Goal: Check status: Check status

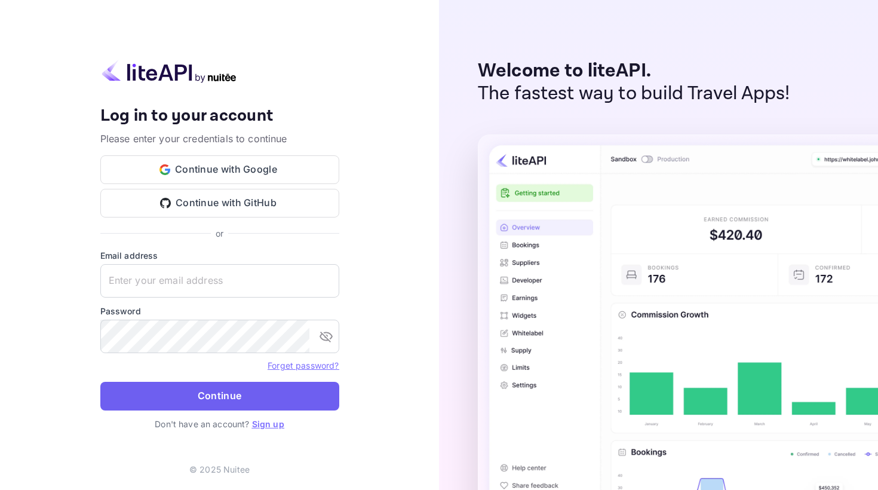
type input "[EMAIL_ADDRESS][DOMAIN_NAME]"
click at [211, 407] on button "Continue" at bounding box center [219, 396] width 239 height 29
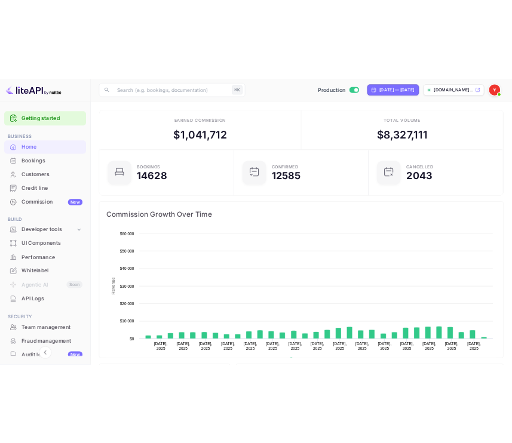
scroll to position [194, 224]
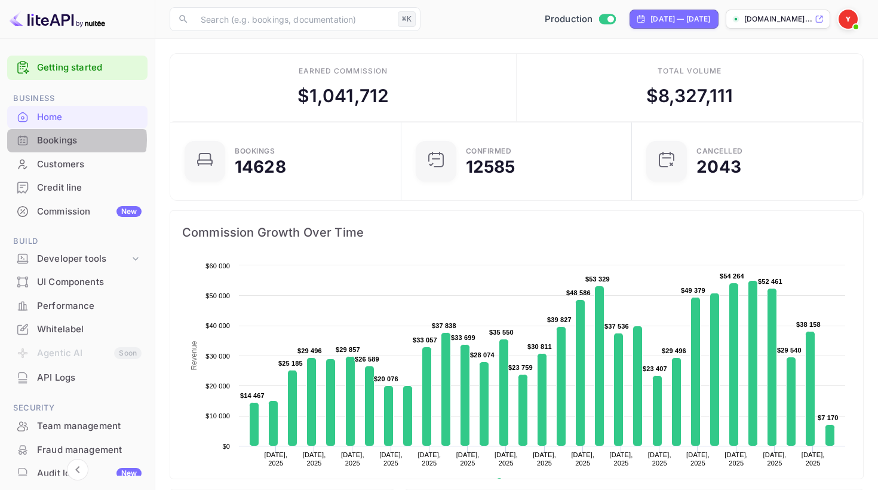
click at [72, 140] on div "Bookings" at bounding box center [89, 141] width 104 height 14
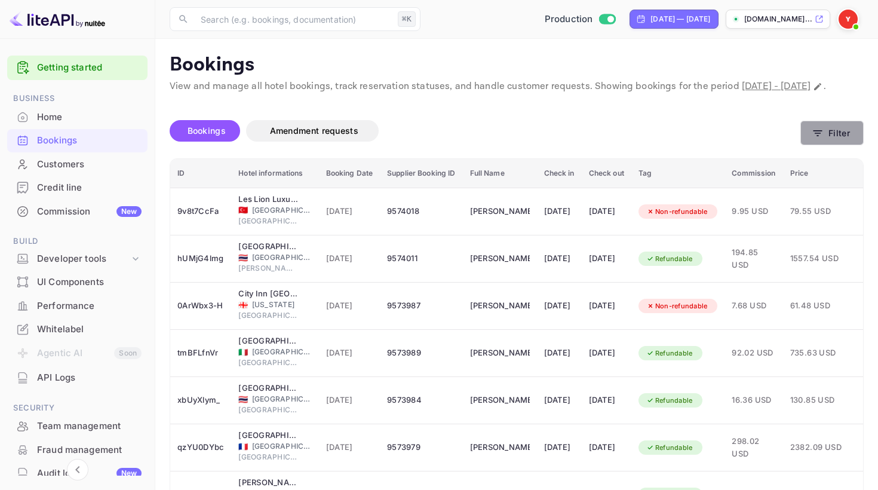
click at [511, 145] on button "Filter" at bounding box center [831, 133] width 63 height 24
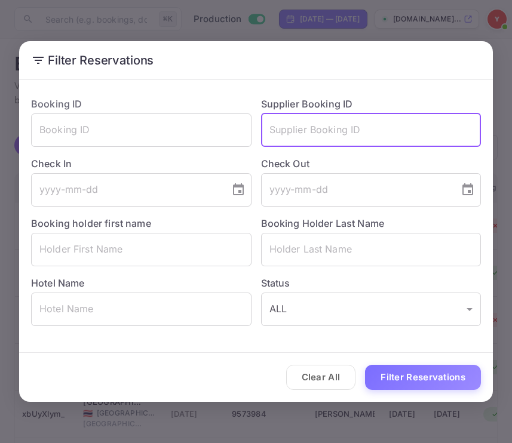
click at [337, 134] on input "text" at bounding box center [371, 129] width 220 height 33
paste input "8669983"
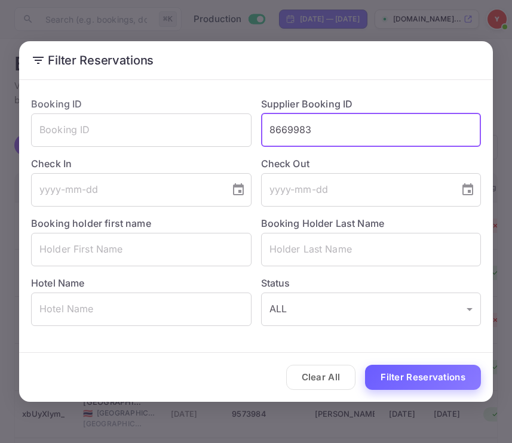
type input "8669983"
click at [389, 373] on button "Filter Reservations" at bounding box center [423, 378] width 116 height 26
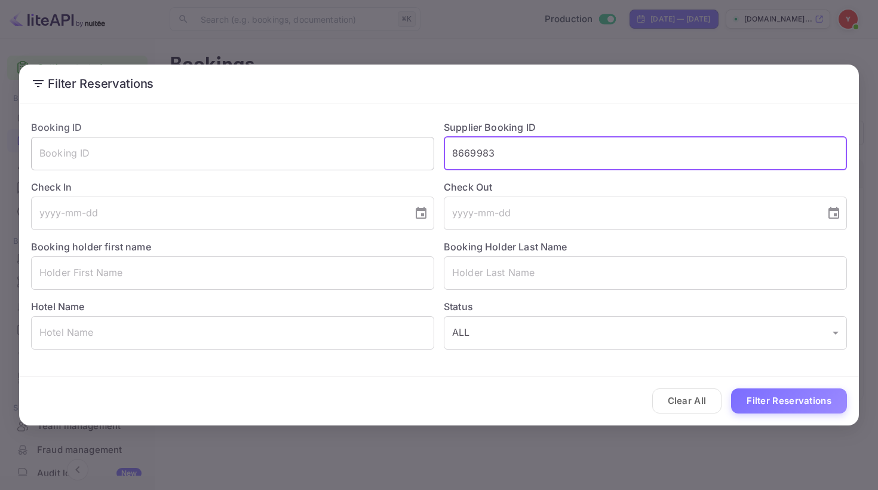
drag, startPoint x: 522, startPoint y: 147, endPoint x: 433, endPoint y: 147, distance: 89.0
click at [433, 147] on div "Booking ID ​ Supplier Booking ID 8669983 ​ Check In ​ Check Out ​ Booking holde…" at bounding box center [433, 229] width 825 height 239
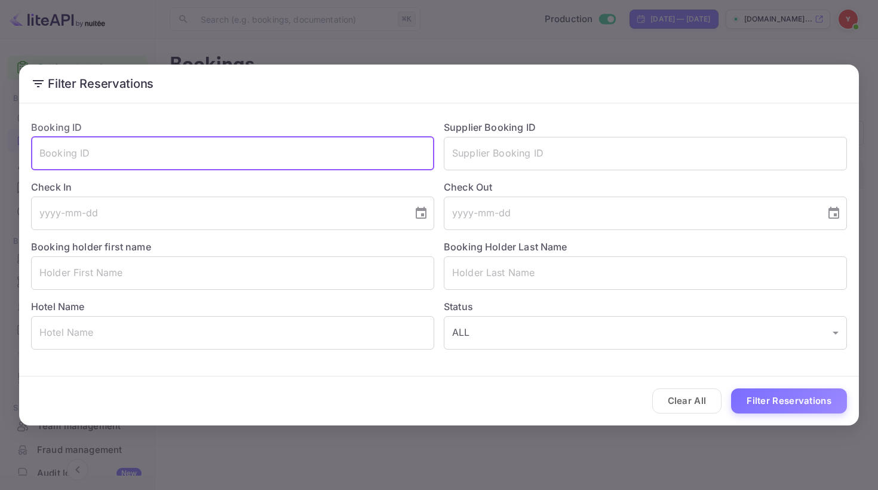
click at [357, 156] on input "text" at bounding box center [232, 153] width 403 height 33
paste input "8669983"
type input "8669983"
click at [511, 400] on button "Filter Reservations" at bounding box center [789, 401] width 116 height 26
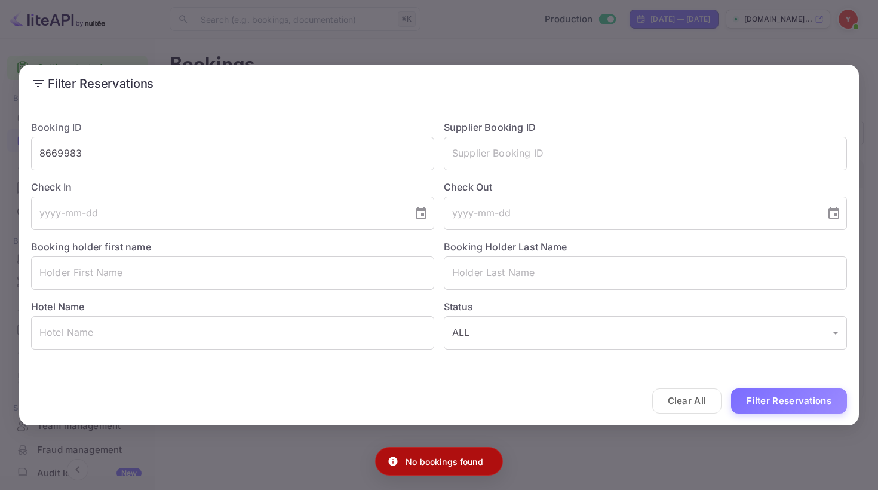
click at [511, 442] on div "Filter Reservations Booking ID 8669983 ​ Supplier Booking ID ​ Check In ​ Check…" at bounding box center [439, 245] width 878 height 490
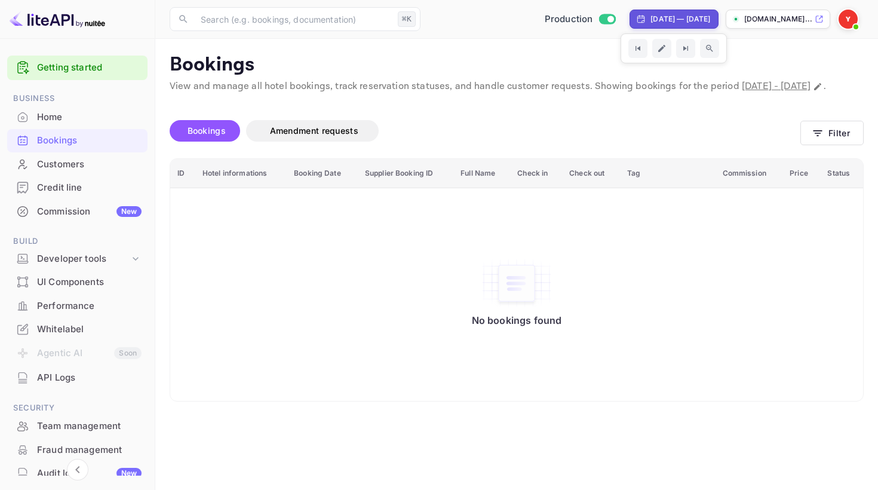
click at [511, 21] on div "[DATE] — [DATE]" at bounding box center [680, 19] width 60 height 11
select select "7"
select select "2025"
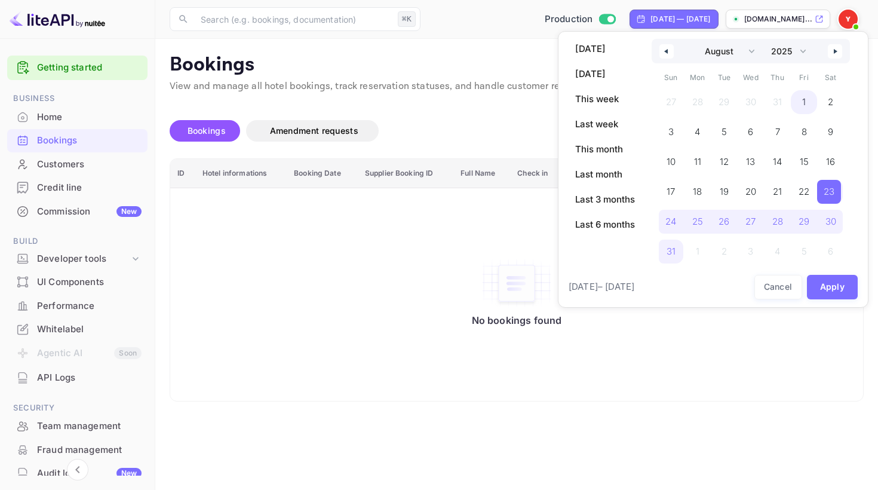
click at [511, 100] on span "1" at bounding box center [803, 102] width 27 height 24
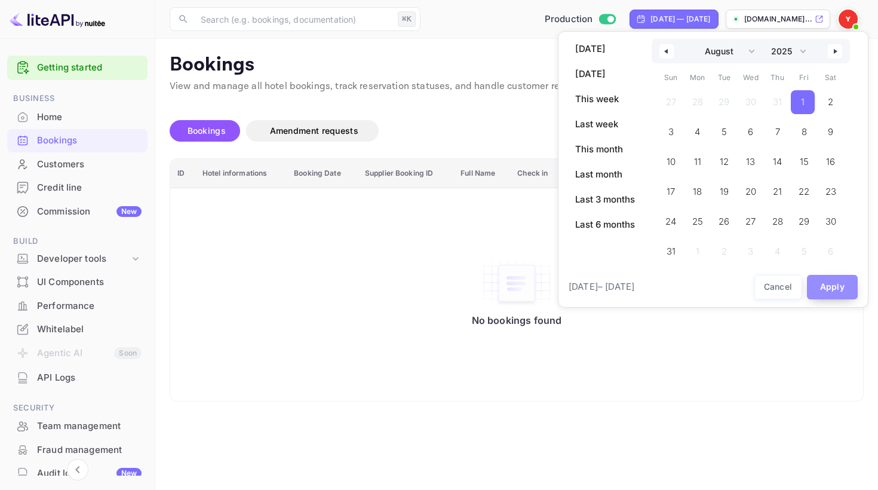
click at [511, 289] on button "Apply" at bounding box center [832, 287] width 51 height 24
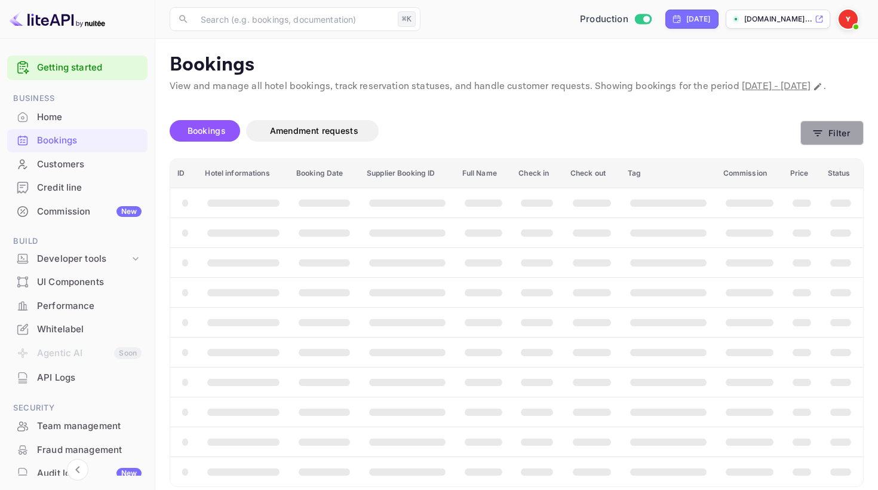
click at [511, 145] on button "Filter" at bounding box center [831, 133] width 63 height 24
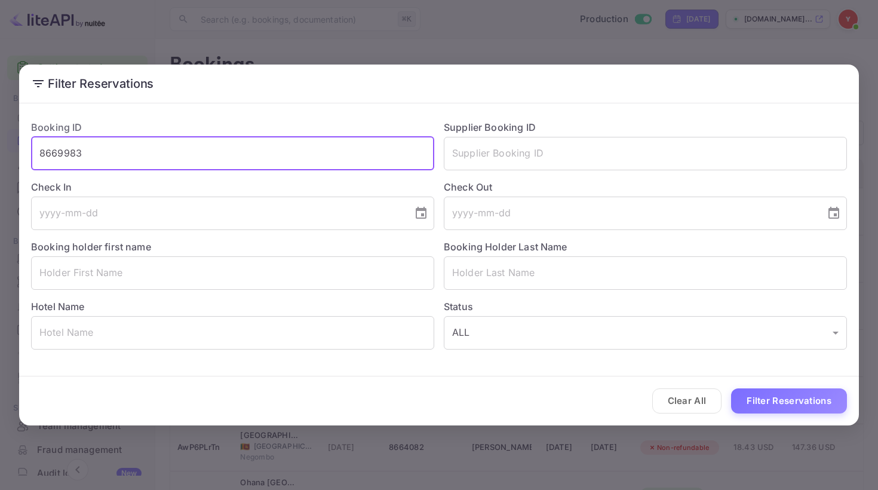
click at [321, 144] on input "8669983" at bounding box center [232, 153] width 403 height 33
click at [511, 402] on button "Filter Reservations" at bounding box center [789, 401] width 116 height 26
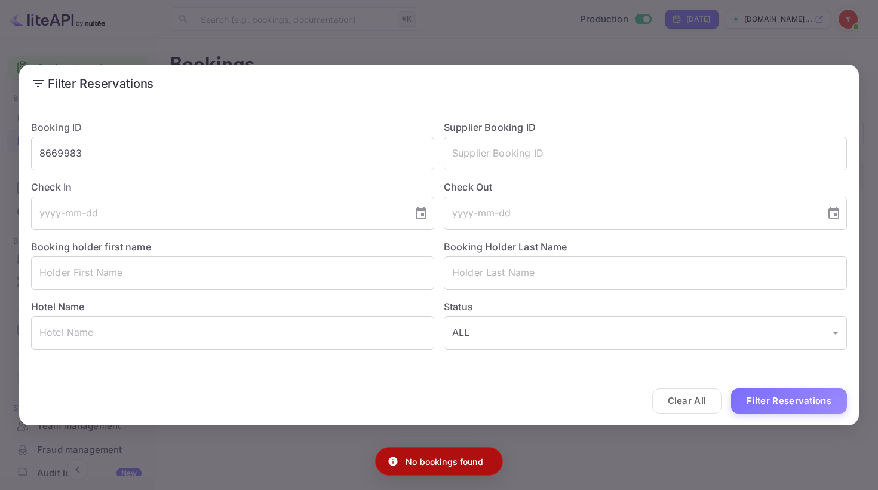
click at [511, 40] on div "Filter Reservations Booking ID 8669983 ​ Supplier Booking ID ​ Check In ​ Check…" at bounding box center [439, 245] width 878 height 490
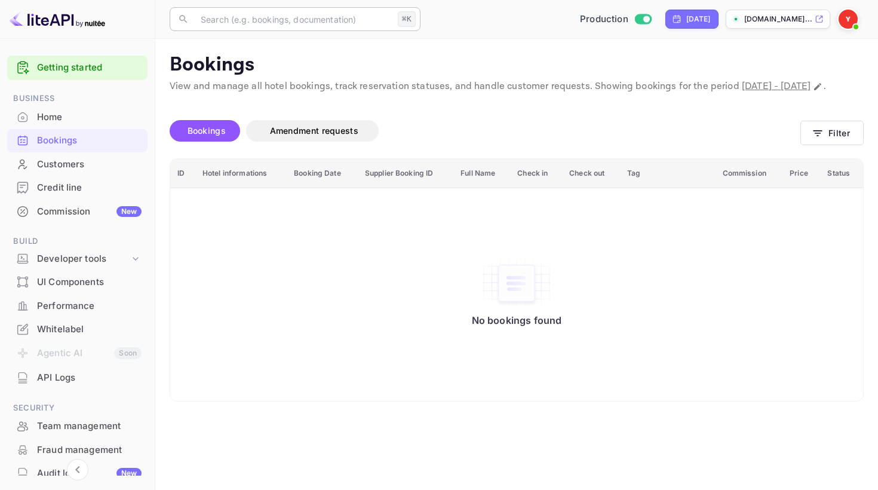
click at [318, 19] on input "text" at bounding box center [292, 19] width 199 height 24
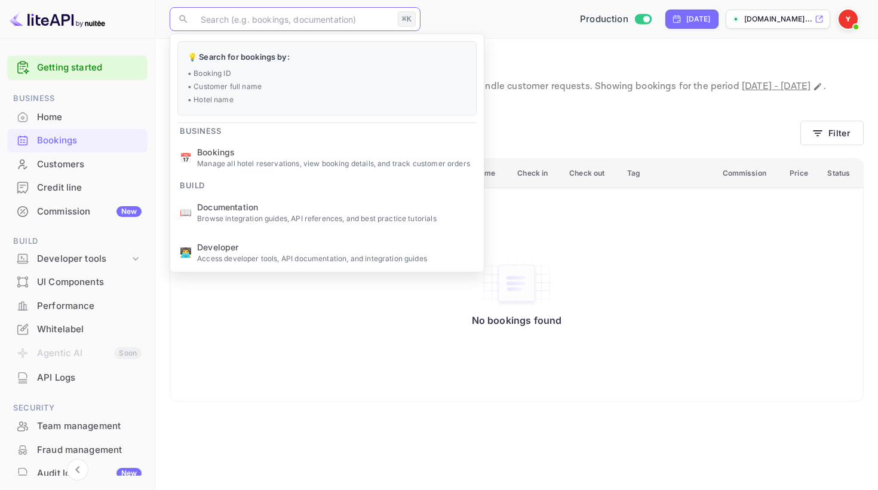
paste input "8669983"
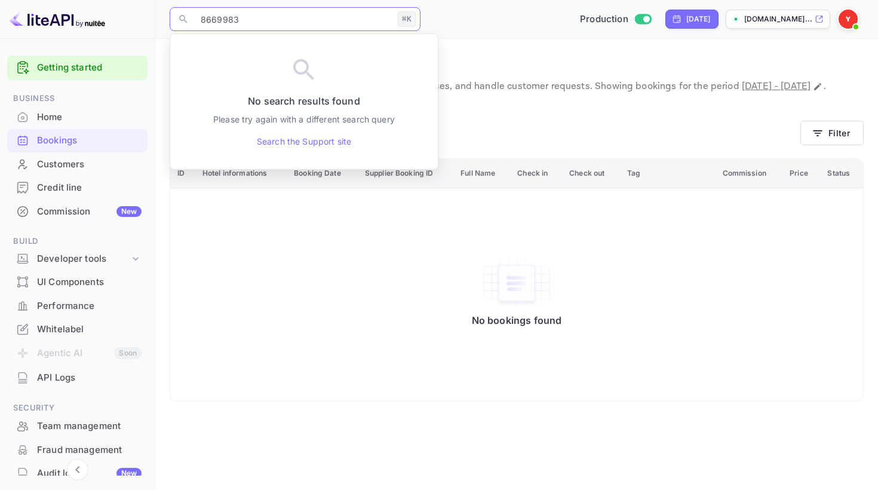
click at [202, 18] on input "8669983" at bounding box center [292, 19] width 199 height 24
type input "8669983"
click at [462, 26] on div "Production [DATE] [DOMAIN_NAME]..." at bounding box center [644, 18] width 438 height 21
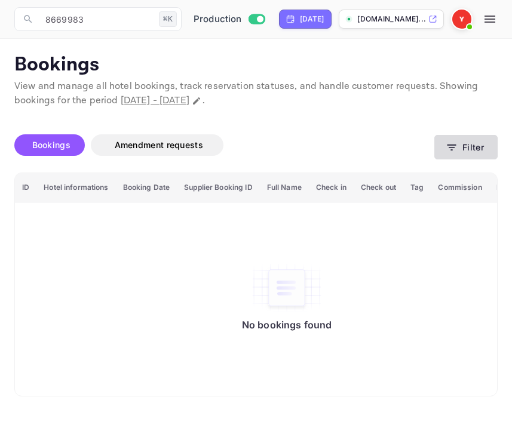
click at [470, 146] on button "Filter" at bounding box center [465, 147] width 63 height 24
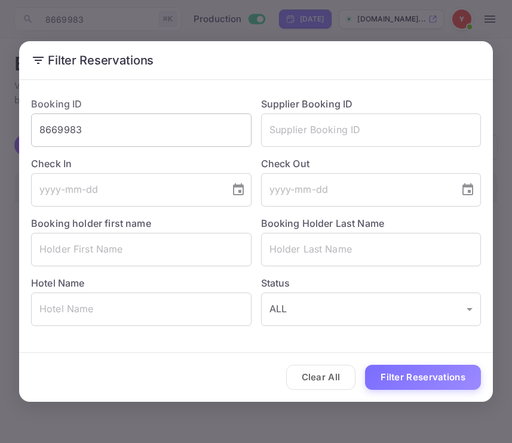
click at [137, 123] on input "8669983" at bounding box center [141, 129] width 220 height 33
drag, startPoint x: 118, startPoint y: 128, endPoint x: 29, endPoint y: 127, distance: 89.0
click at [29, 127] on div "Booking ID 8669983 ​" at bounding box center [136, 117] width 230 height 60
drag, startPoint x: 94, startPoint y: 127, endPoint x: 19, endPoint y: 126, distance: 75.2
click at [19, 126] on div "Filter Reservations Booking ID 8669983 ​ Supplier Booking ID ​ Check In ​ Check…" at bounding box center [256, 221] width 512 height 443
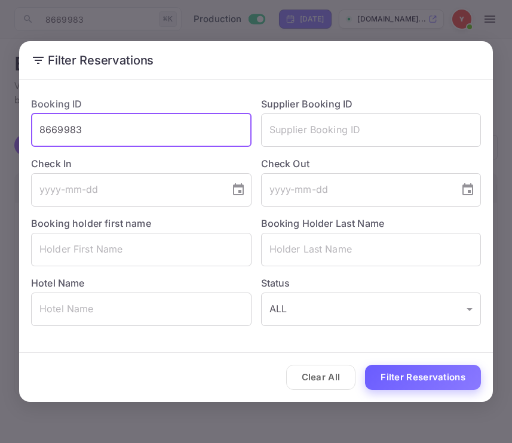
click at [413, 380] on button "Filter Reservations" at bounding box center [423, 378] width 116 height 26
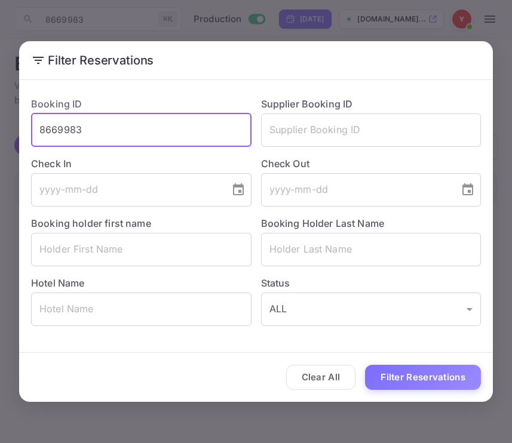
drag, startPoint x: 103, startPoint y: 128, endPoint x: 35, endPoint y: 128, distance: 68.7
click at [35, 128] on input "8669983" at bounding box center [141, 129] width 220 height 33
paste input "257767"
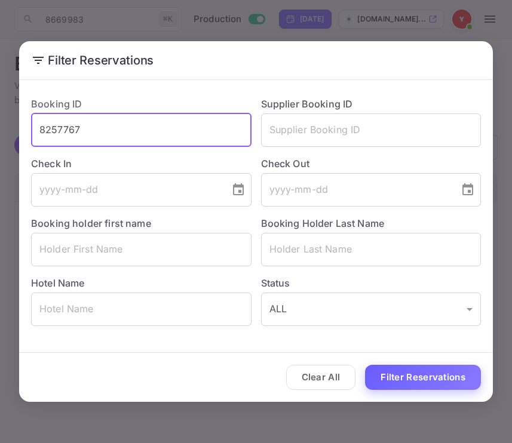
click at [427, 380] on button "Filter Reservations" at bounding box center [423, 378] width 116 height 26
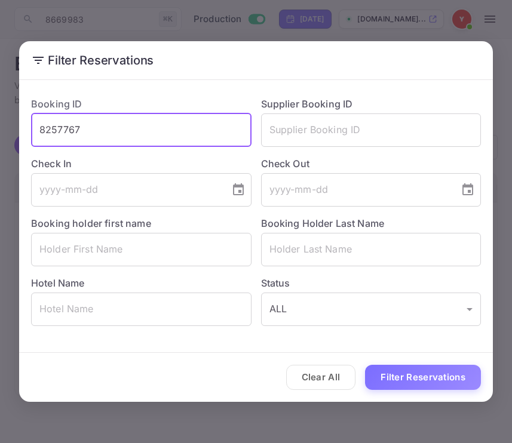
drag, startPoint x: 102, startPoint y: 129, endPoint x: 32, endPoint y: 128, distance: 70.5
click at [32, 128] on input "8257767" at bounding box center [141, 129] width 220 height 33
paste input "507601"
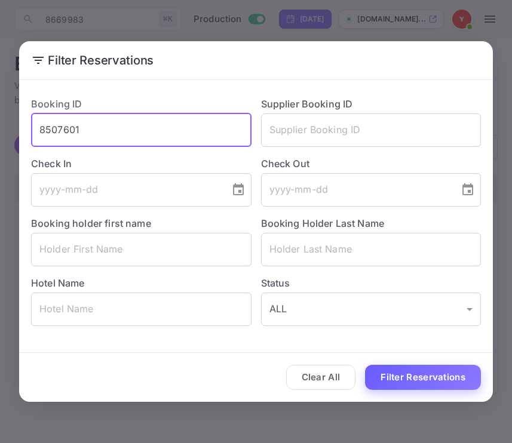
type input "8507601"
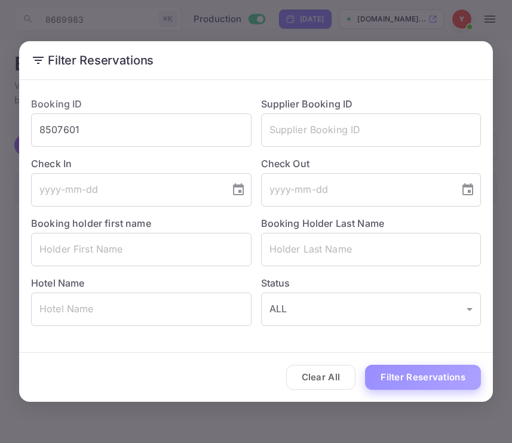
click at [396, 373] on button "Filter Reservations" at bounding box center [423, 378] width 116 height 26
